Goal: Task Accomplishment & Management: Use online tool/utility

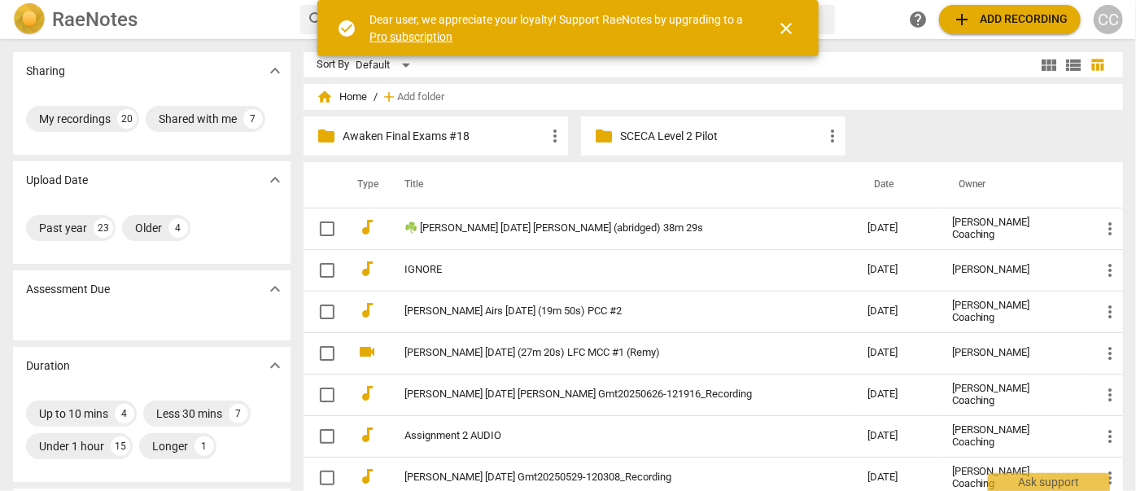
click at [1056, 19] on span "add Add recording" at bounding box center [1010, 20] width 116 height 20
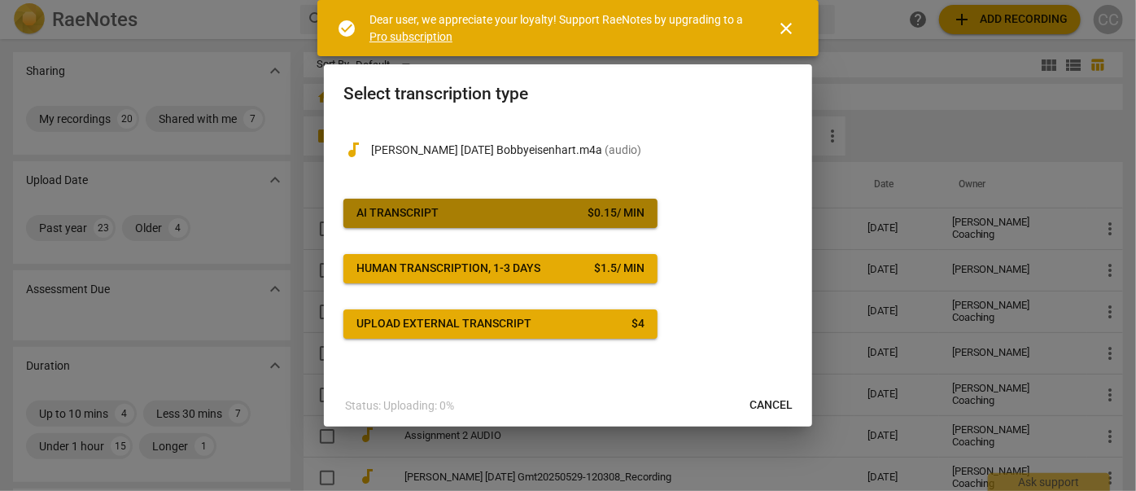
click at [587, 222] on button "AI Transcript $ 0.15 / min" at bounding box center [500, 213] width 314 height 29
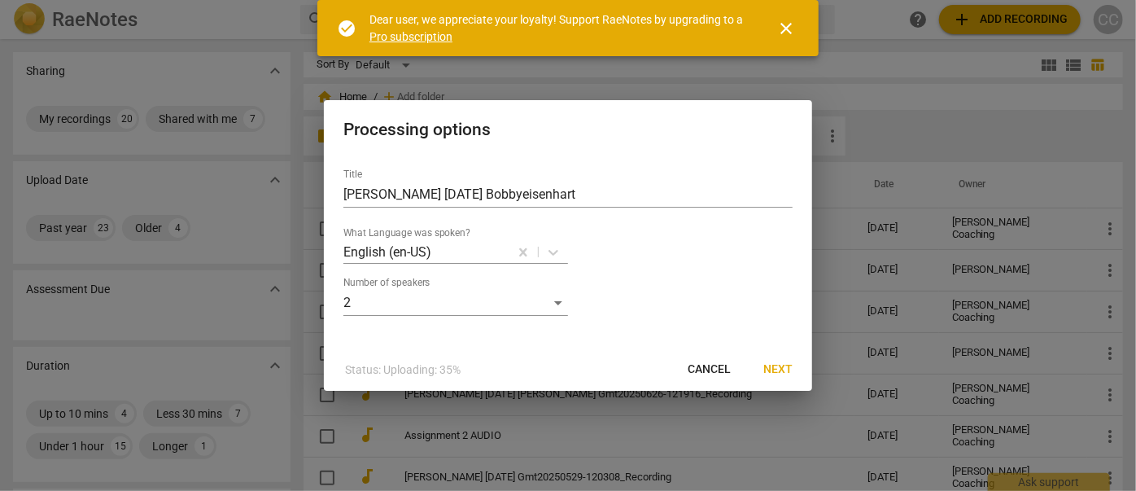
click at [775, 361] on span "Next" at bounding box center [777, 369] width 29 height 16
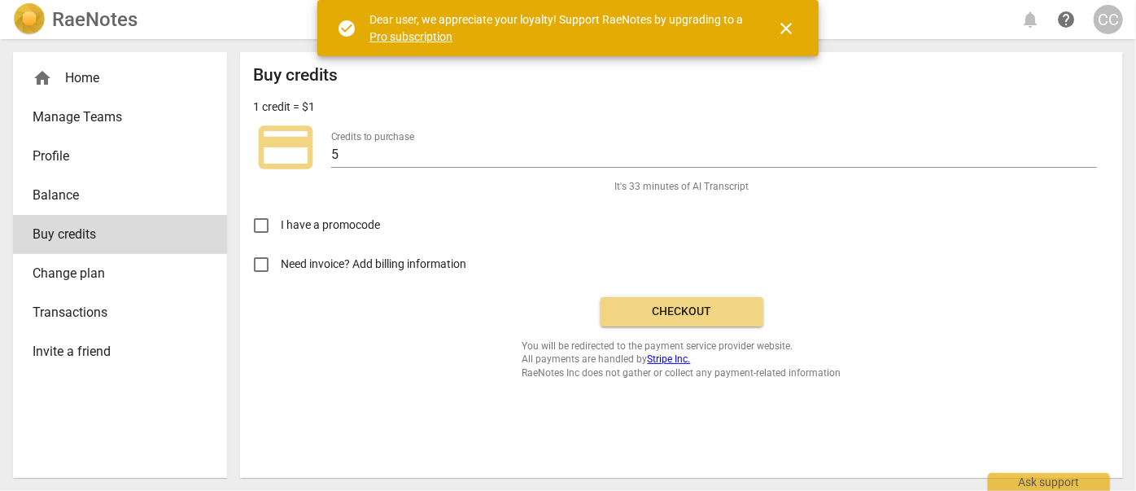
click at [1104, 19] on div "CC" at bounding box center [1108, 19] width 29 height 29
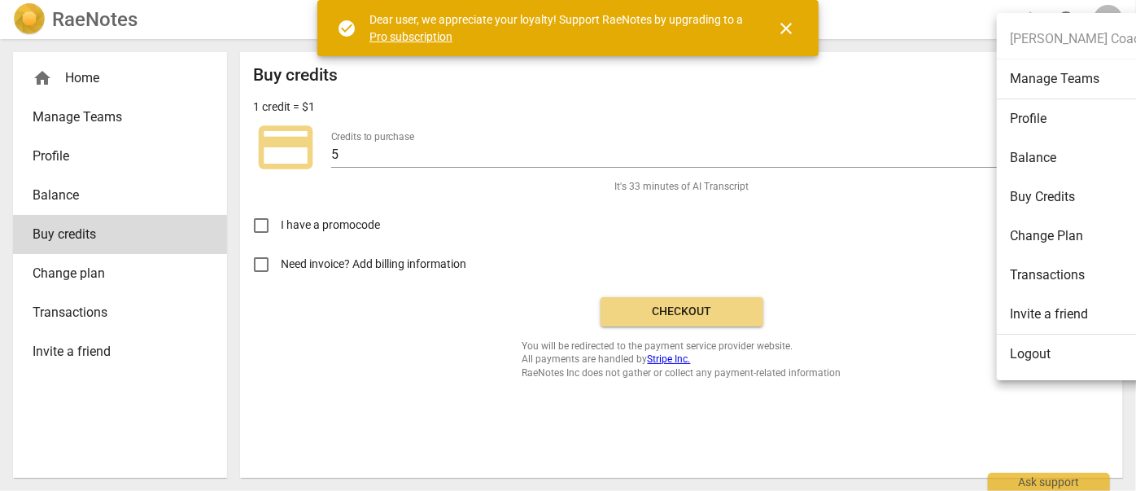
click at [1020, 355] on li "Logout" at bounding box center [1087, 353] width 181 height 39
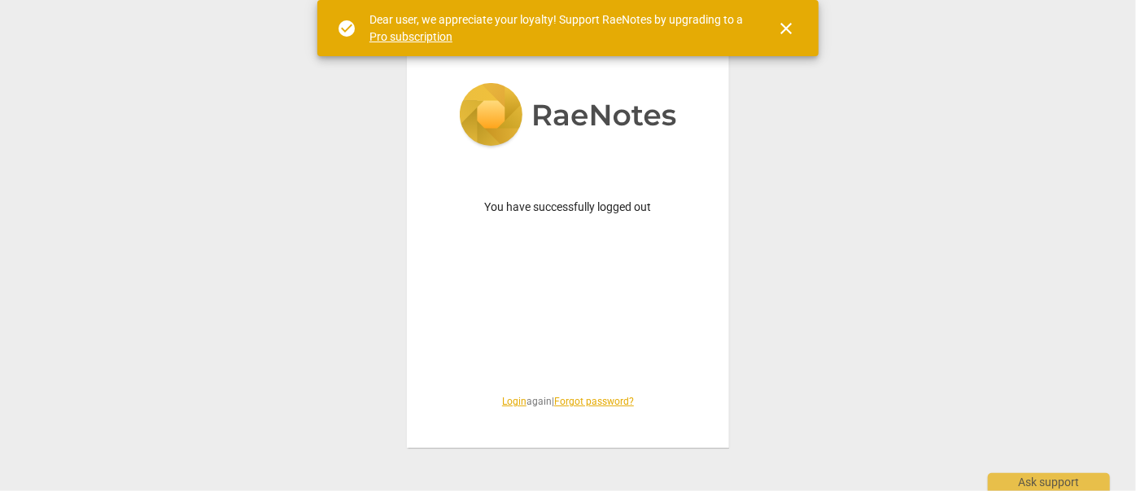
click at [505, 400] on link "Login" at bounding box center [514, 401] width 24 height 11
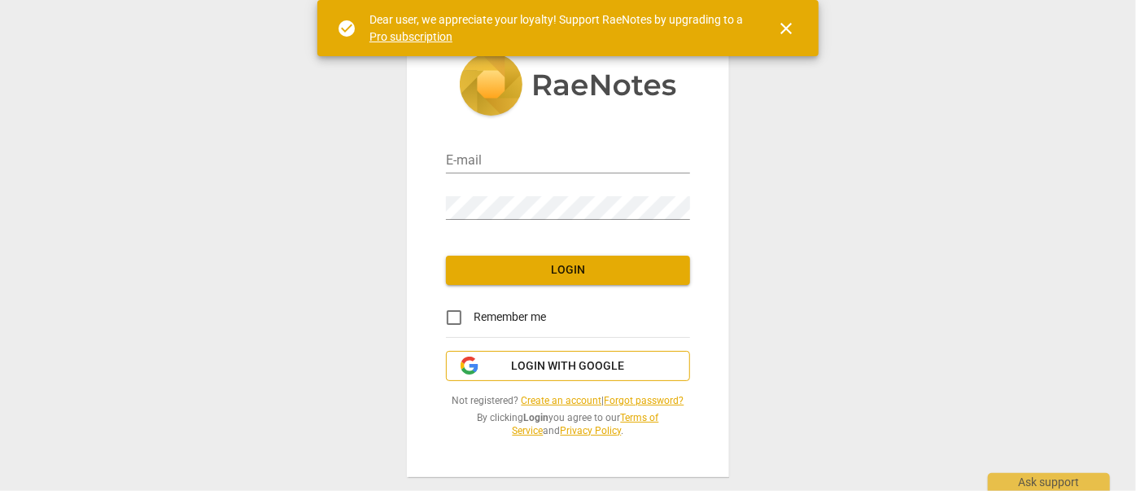
type input "matthewmcc@cintroncoaching.com"
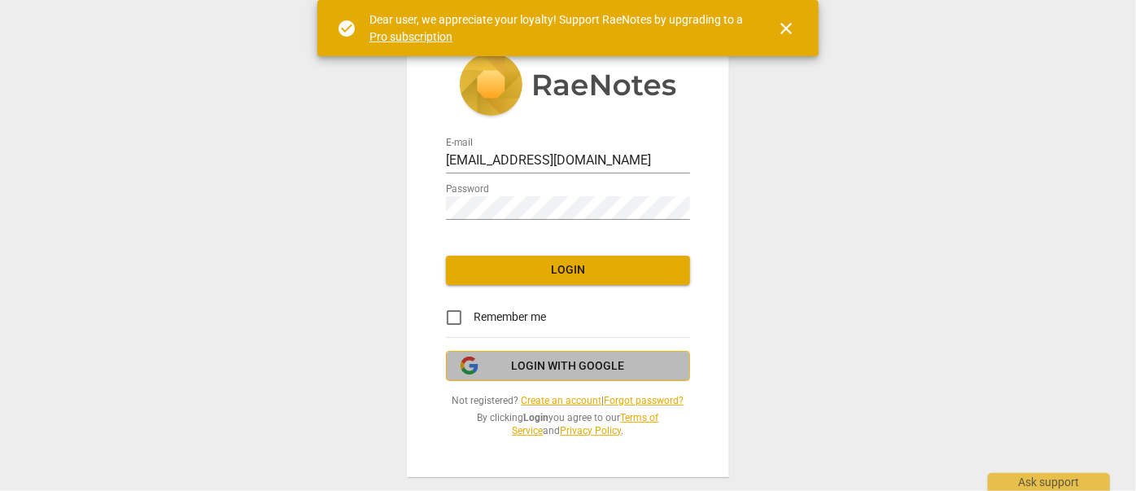
click at [547, 369] on span "Login with Google" at bounding box center [568, 366] width 113 height 16
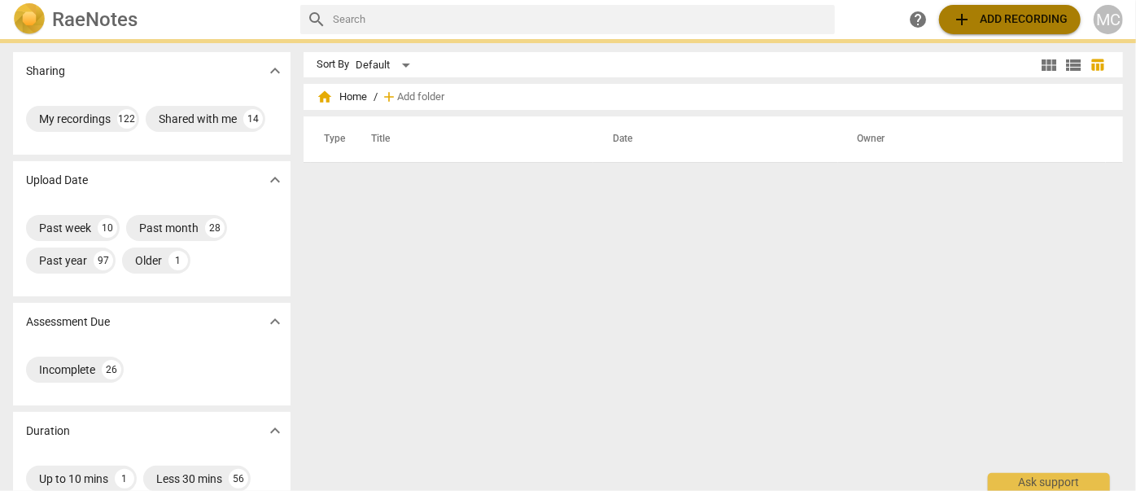
click at [997, 12] on span "add Add recording" at bounding box center [1010, 20] width 116 height 20
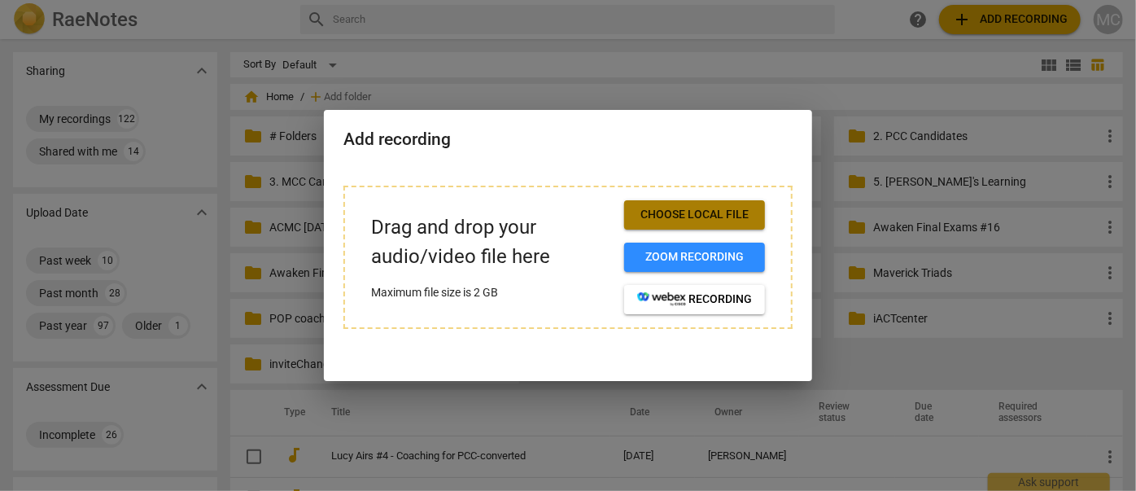
click at [715, 212] on span "Choose local file" at bounding box center [694, 215] width 115 height 16
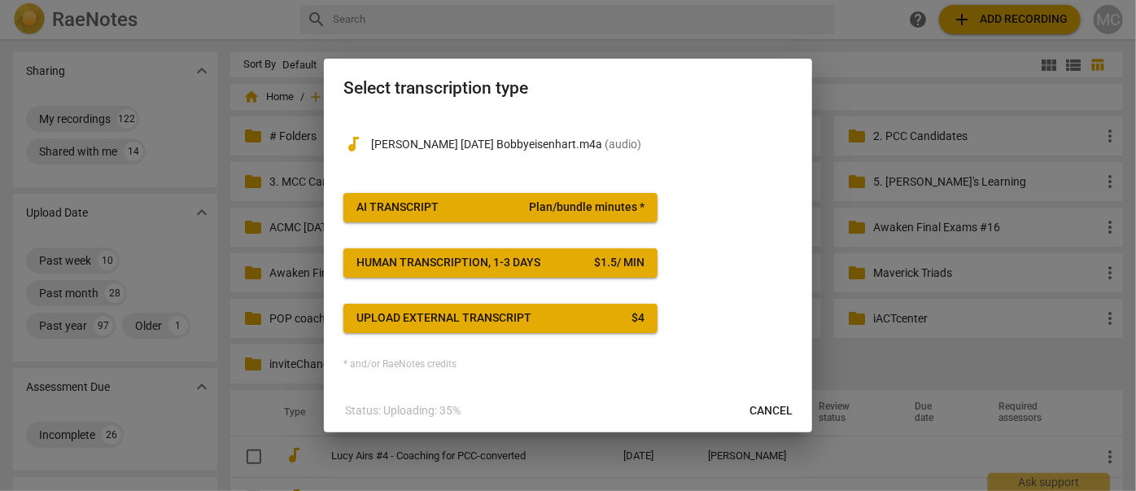
click at [529, 208] on span "AI Transcript Plan/bundle minutes *" at bounding box center [500, 207] width 288 height 16
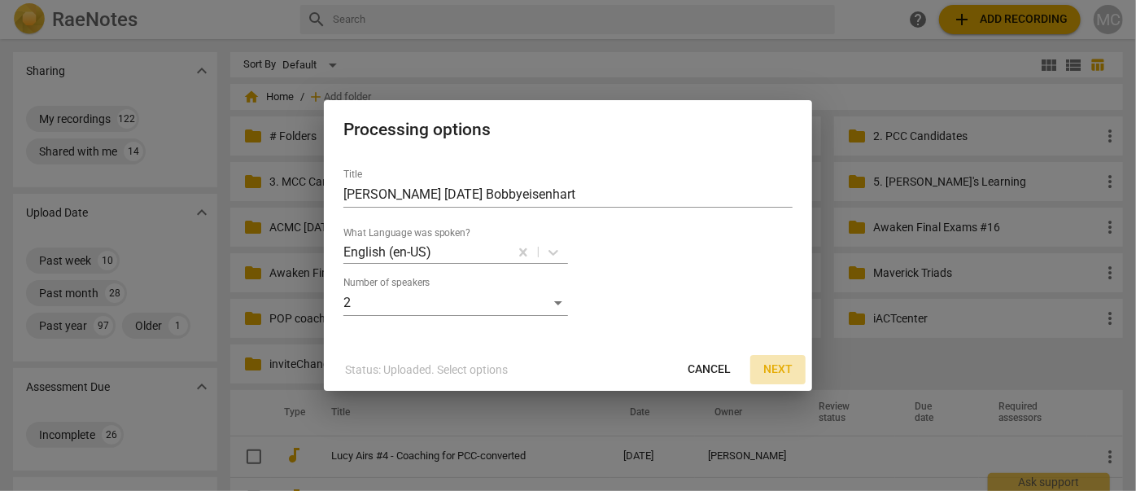
click at [785, 373] on span "Next" at bounding box center [777, 369] width 29 height 16
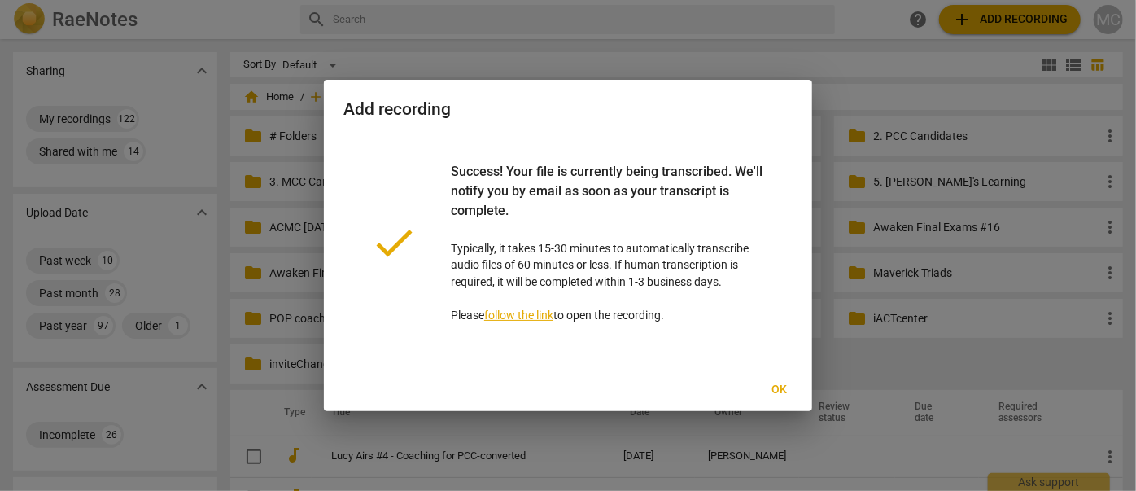
click at [783, 385] on span "Ok" at bounding box center [780, 390] width 26 height 16
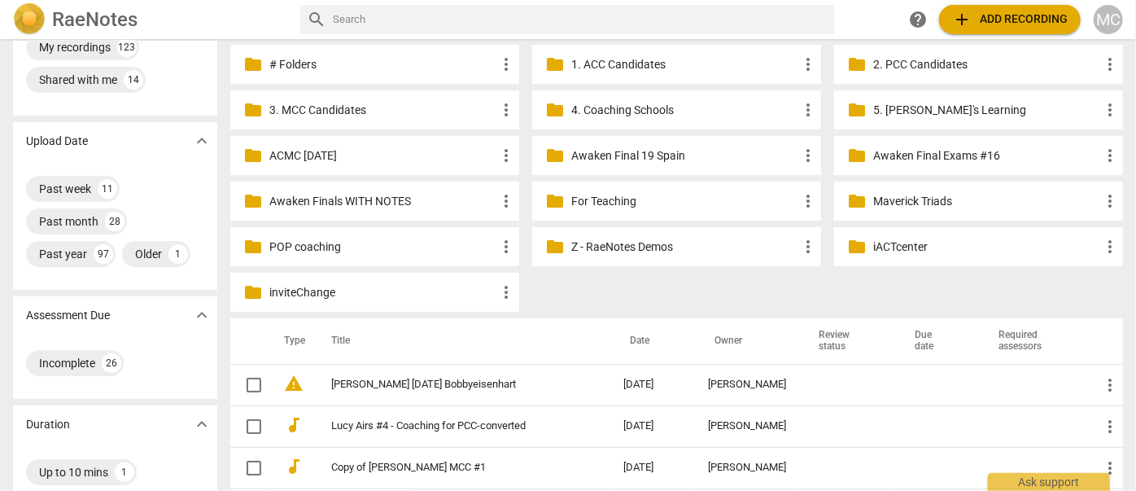
scroll to position [147, 0]
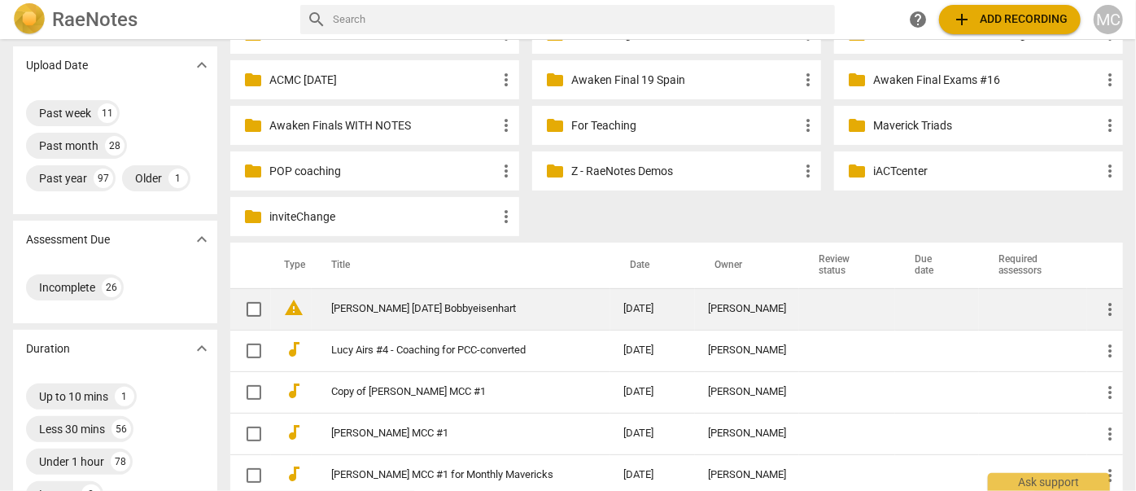
click at [386, 313] on link "[PERSON_NAME] [DATE] Bobbyeisenhart" at bounding box center [448, 309] width 234 height 12
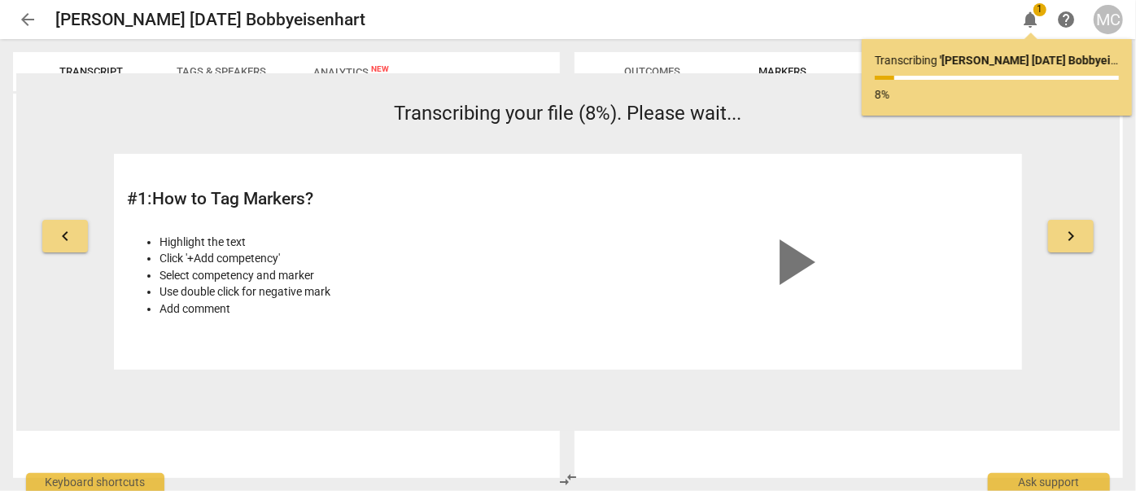
click at [29, 21] on span "arrow_back" at bounding box center [28, 20] width 20 height 20
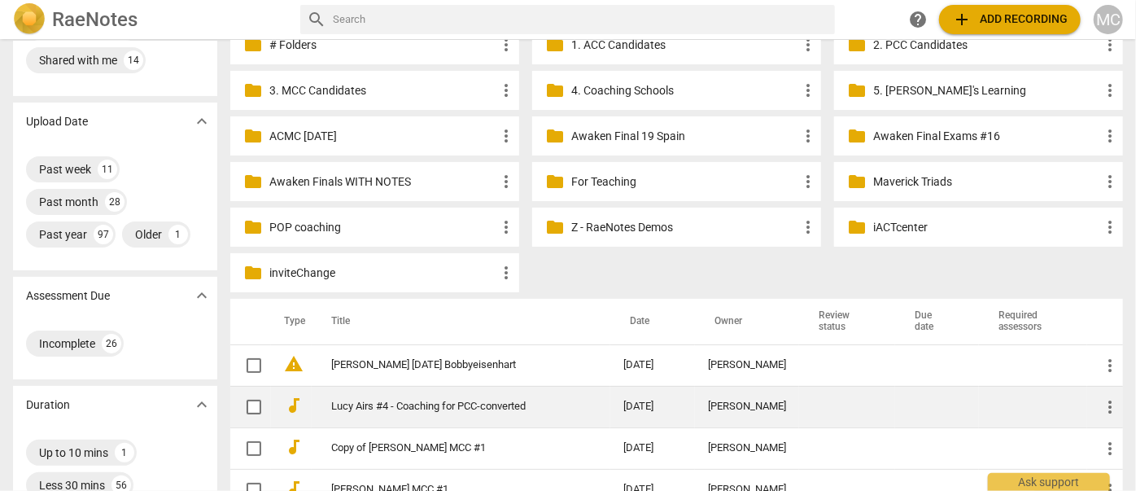
scroll to position [147, 0]
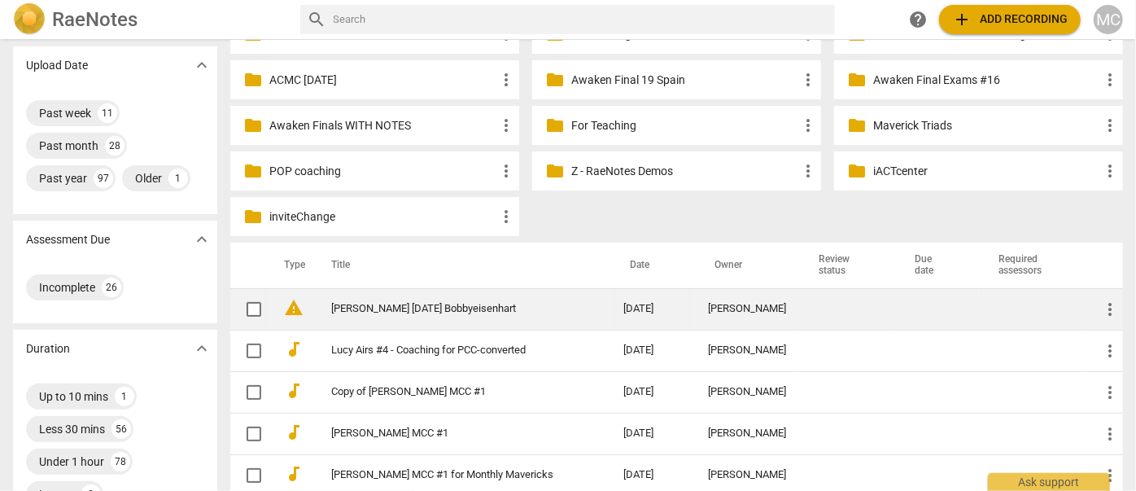
click at [421, 304] on link "[PERSON_NAME] [DATE] Bobbyeisenhart" at bounding box center [448, 309] width 234 height 12
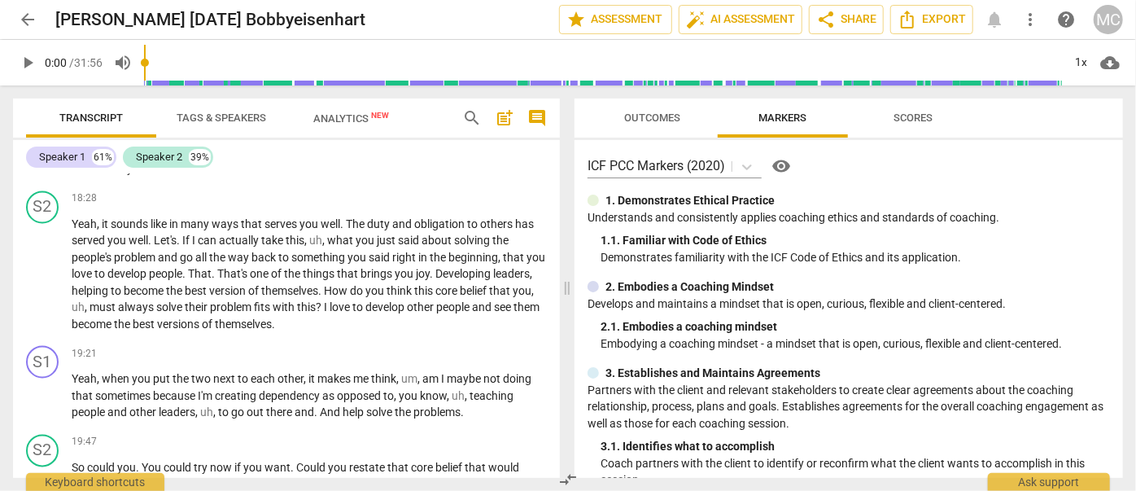
scroll to position [4809, 0]
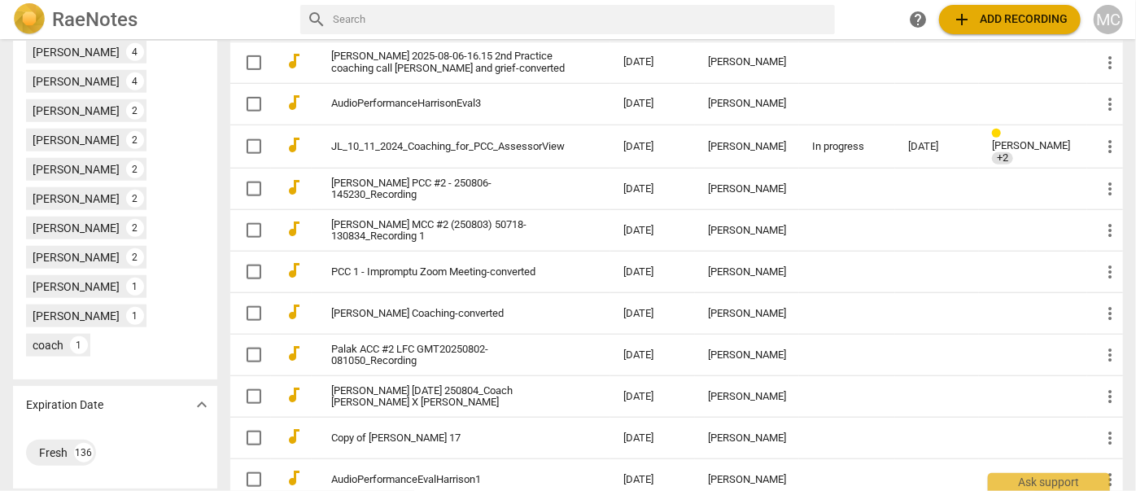
scroll to position [740, 0]
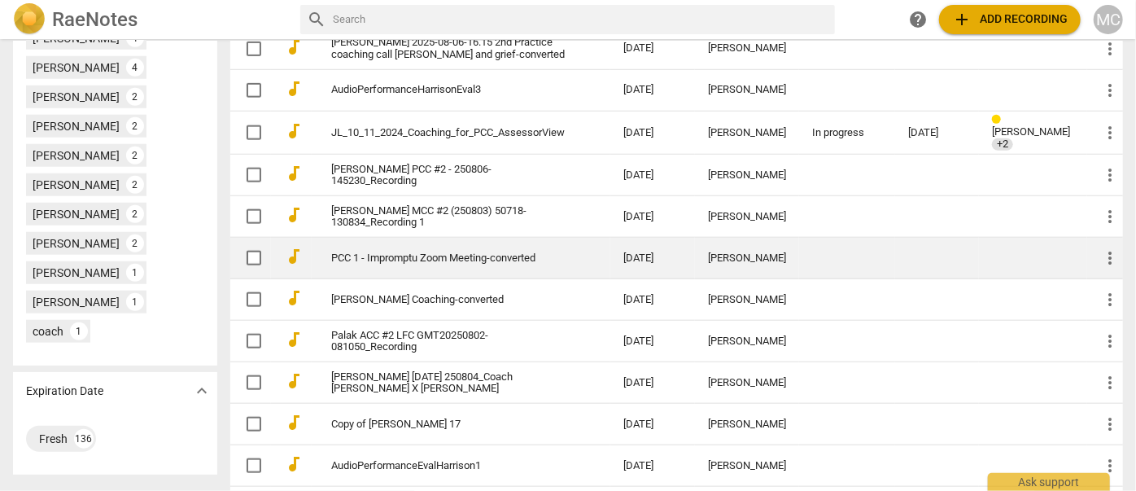
click at [415, 264] on link "PCC 1 - Impromptu Zoom Meeting-converted" at bounding box center [448, 258] width 234 height 12
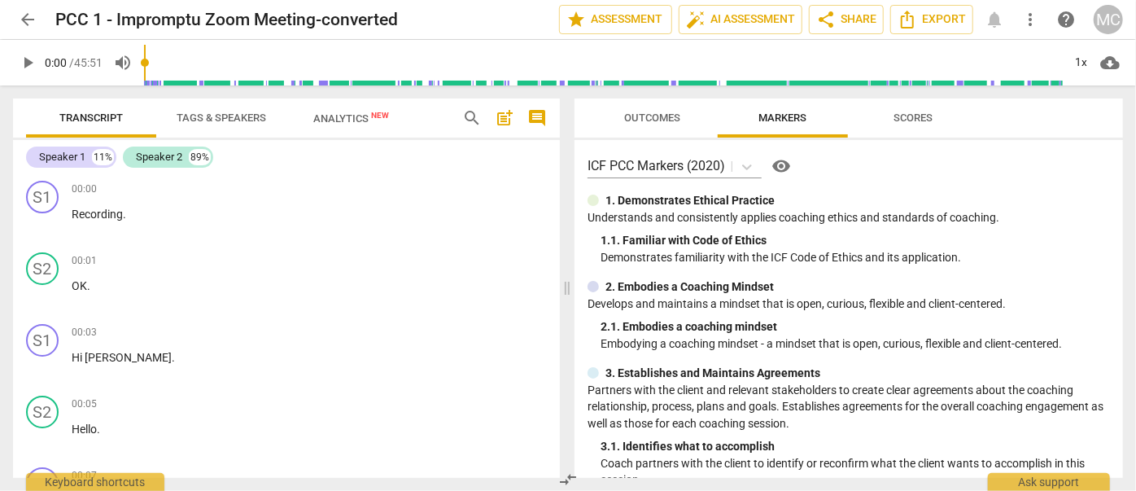
drag, startPoint x: 336, startPoint y: 162, endPoint x: 321, endPoint y: -88, distance: 250.3
click at [26, 22] on span "arrow_back" at bounding box center [28, 20] width 20 height 20
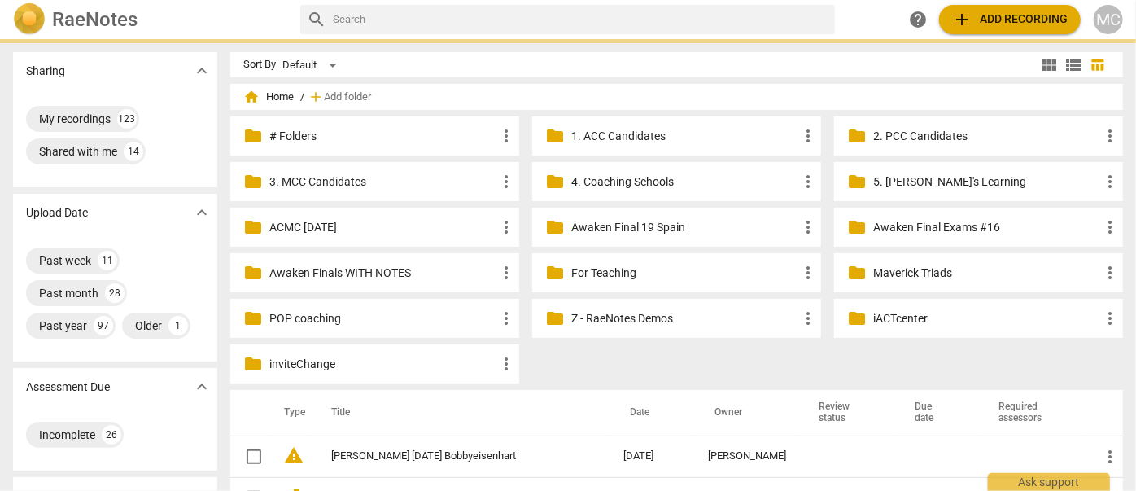
click at [985, 28] on span "add Add recording" at bounding box center [1010, 20] width 116 height 20
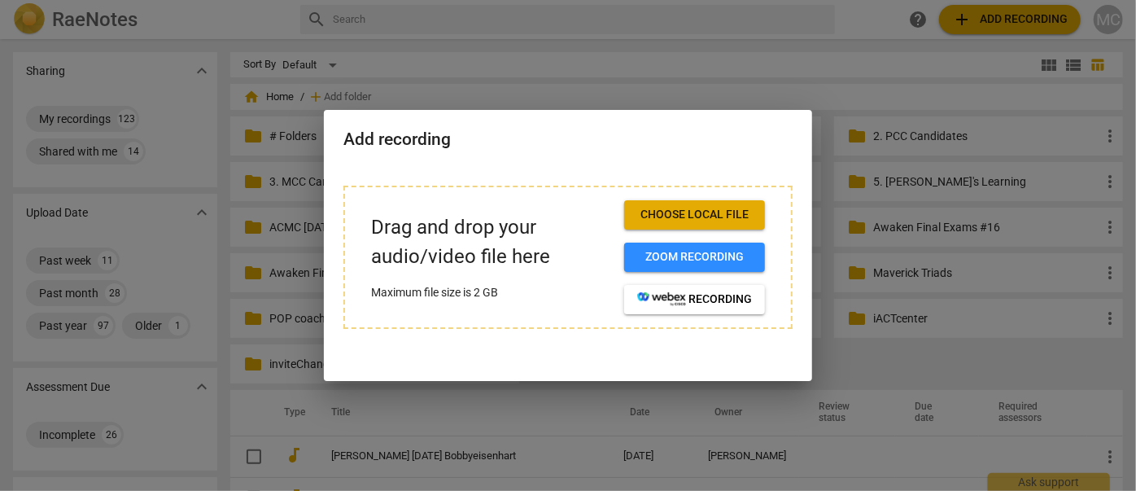
click at [683, 213] on span "Choose local file" at bounding box center [694, 215] width 115 height 16
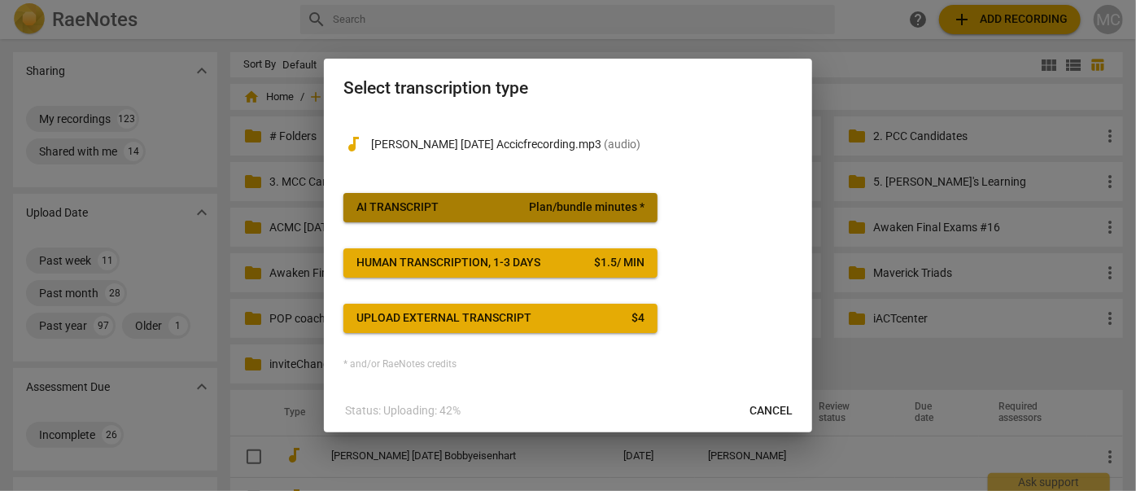
drag, startPoint x: 431, startPoint y: 215, endPoint x: 426, endPoint y: 202, distance: 14.2
click at [426, 202] on div "AI Transcript" at bounding box center [397, 207] width 82 height 16
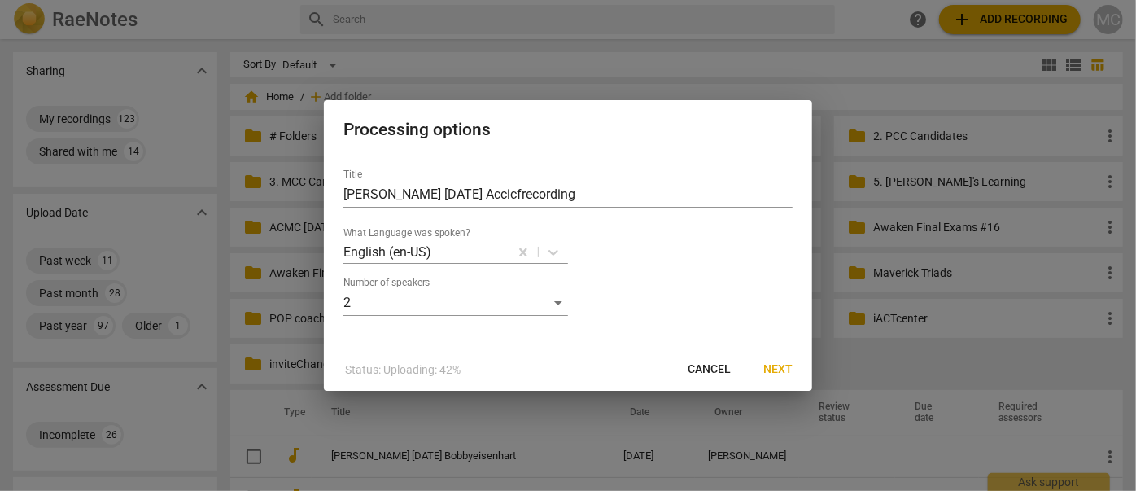
click at [780, 373] on span "Next" at bounding box center [777, 369] width 29 height 16
